Goal: Task Accomplishment & Management: Use online tool/utility

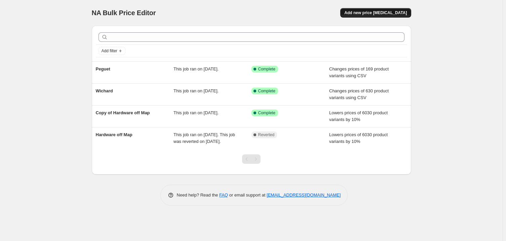
click at [387, 13] on span "Add new price [MEDICAL_DATA]" at bounding box center [375, 12] width 63 height 5
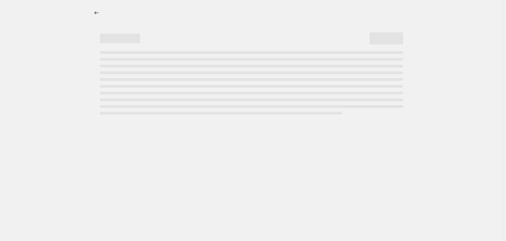
select select "percentage"
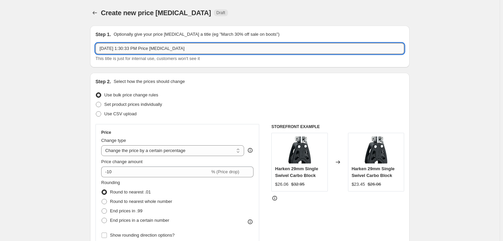
click at [141, 46] on input "[DATE] 1:30:33 PM Price [MEDICAL_DATA]" at bounding box center [250, 48] width 309 height 11
type input "2025 Harken MAP"
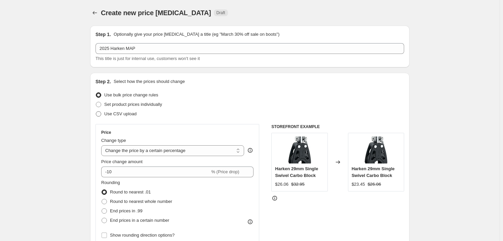
click at [117, 112] on span "Use CSV upload" at bounding box center [120, 113] width 32 height 5
click at [96, 111] on input "Use CSV upload" at bounding box center [96, 111] width 0 height 0
radio input "true"
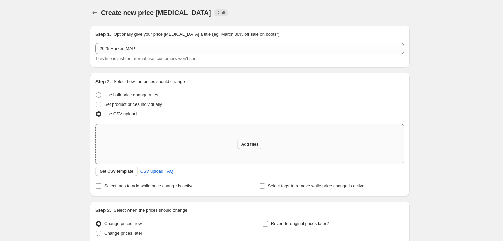
click at [259, 144] on span "Add files" at bounding box center [250, 143] width 17 height 5
type input "C:\fakepath\2025 Harken MAP Pricing - Sheet1 (2).csv"
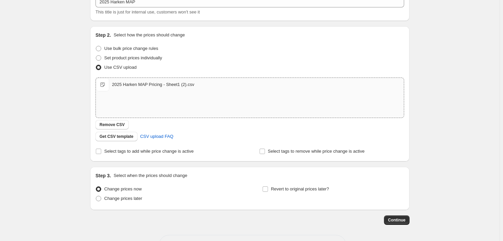
scroll to position [71, 0]
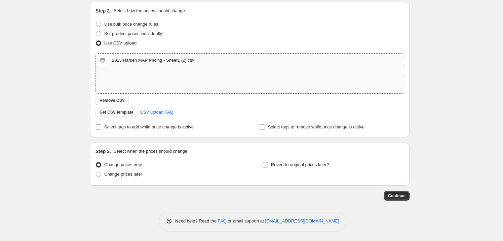
drag, startPoint x: 67, startPoint y: 67, endPoint x: 152, endPoint y: 142, distance: 113.4
click at [397, 196] on span "Continue" at bounding box center [396, 195] width 17 height 5
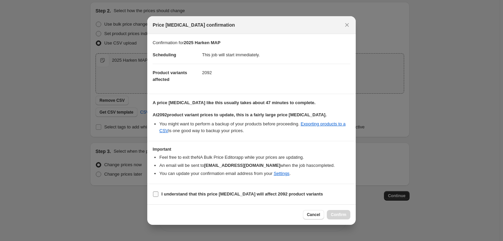
click at [158, 193] on input "I understand that this price [MEDICAL_DATA] will affect 2092 product variants" at bounding box center [155, 193] width 5 height 5
checkbox input "true"
click at [353, 213] on div "Cancel Confirm" at bounding box center [251, 214] width 209 height 21
click at [348, 215] on button "Confirm" at bounding box center [339, 214] width 24 height 9
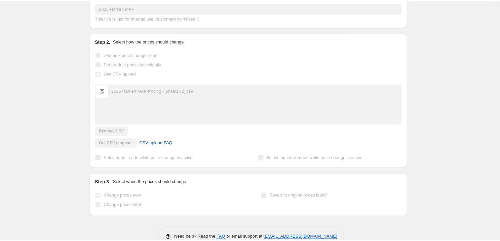
scroll to position [88, 0]
